Goal: Find specific page/section: Find specific page/section

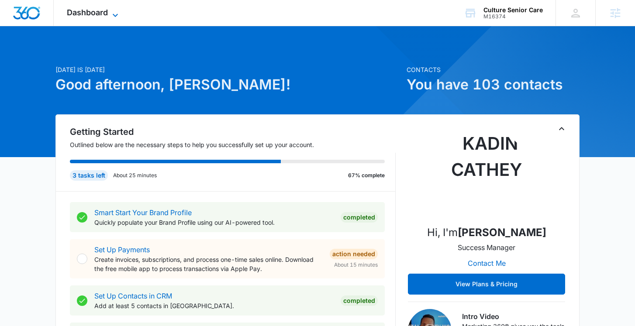
click at [114, 13] on icon at bounding box center [115, 15] width 10 height 10
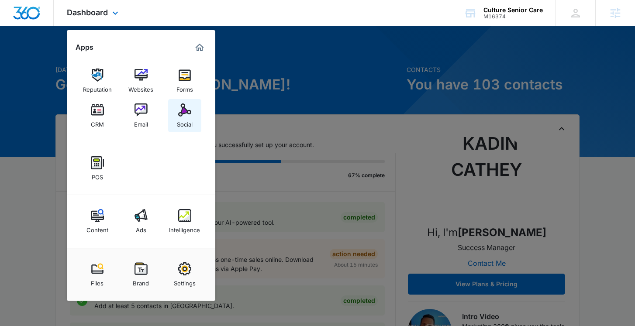
click at [188, 105] on img at bounding box center [184, 110] width 13 height 13
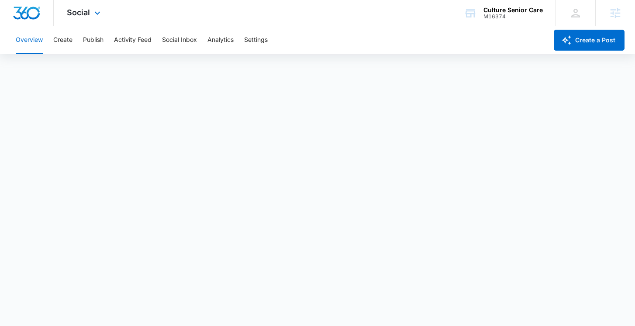
scroll to position [2, 0]
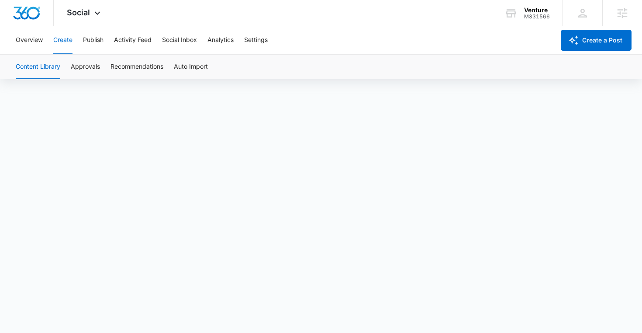
click at [345, 54] on div "Content Library Approvals Recommendations Auto Import" at bounding box center [321, 66] width 642 height 25
click at [386, 28] on div "Overview Create Publish Activity Feed Social Inbox Analytics Settings" at bounding box center [282, 40] width 544 height 28
